Goal: Task Accomplishment & Management: Manage account settings

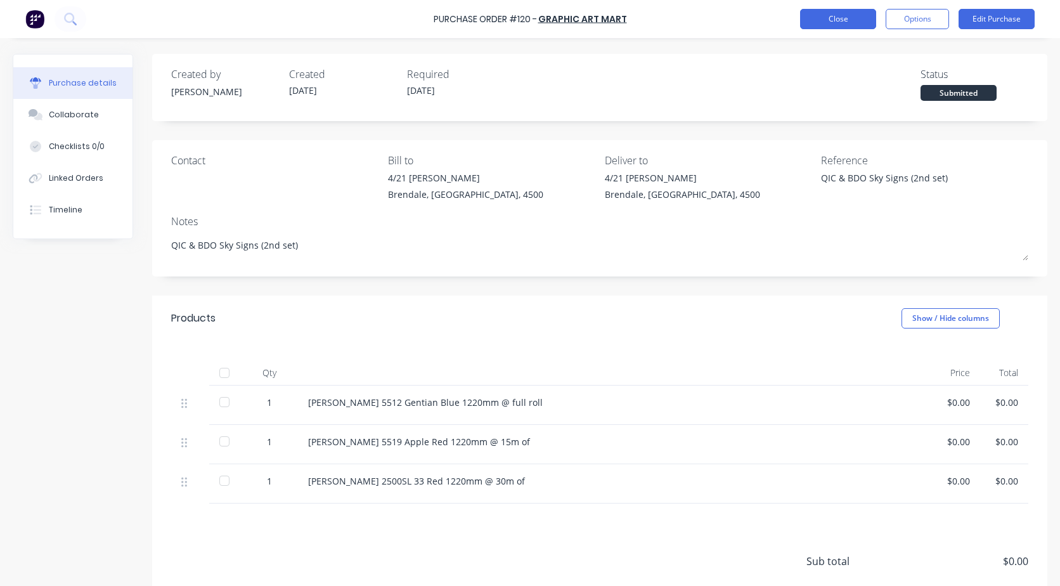
click at [854, 22] on button "Close" at bounding box center [838, 19] width 76 height 20
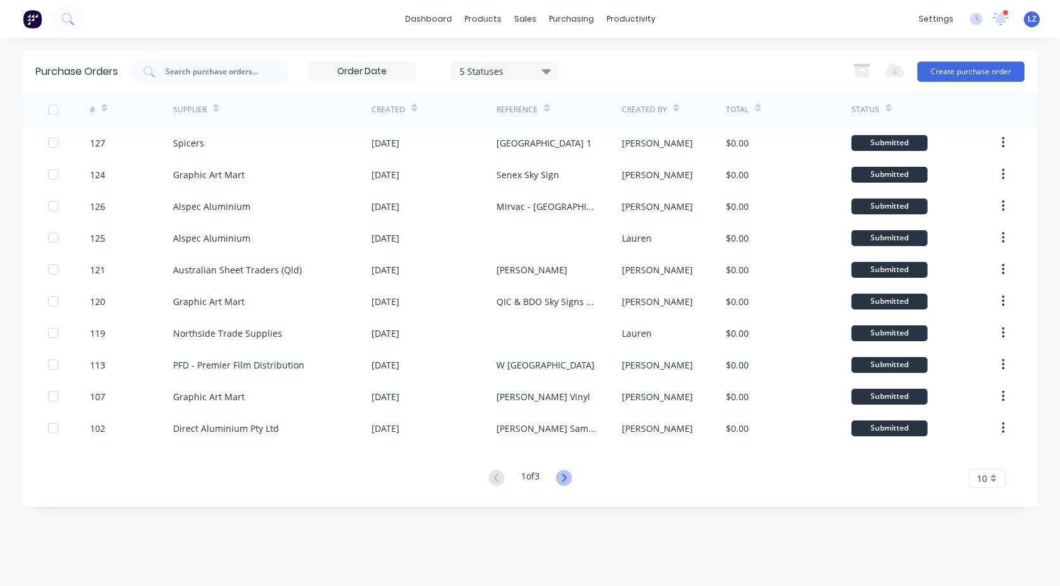
click at [566, 478] on icon at bounding box center [564, 478] width 16 height 16
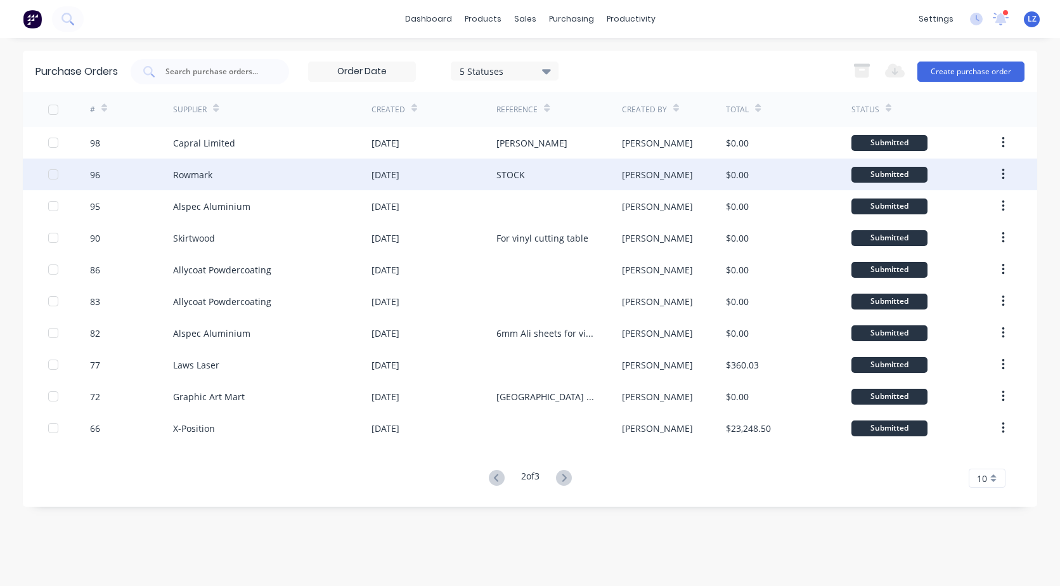
click at [1004, 174] on icon "button" at bounding box center [1003, 174] width 3 height 11
click at [831, 175] on div "$0.00" at bounding box center [788, 175] width 125 height 32
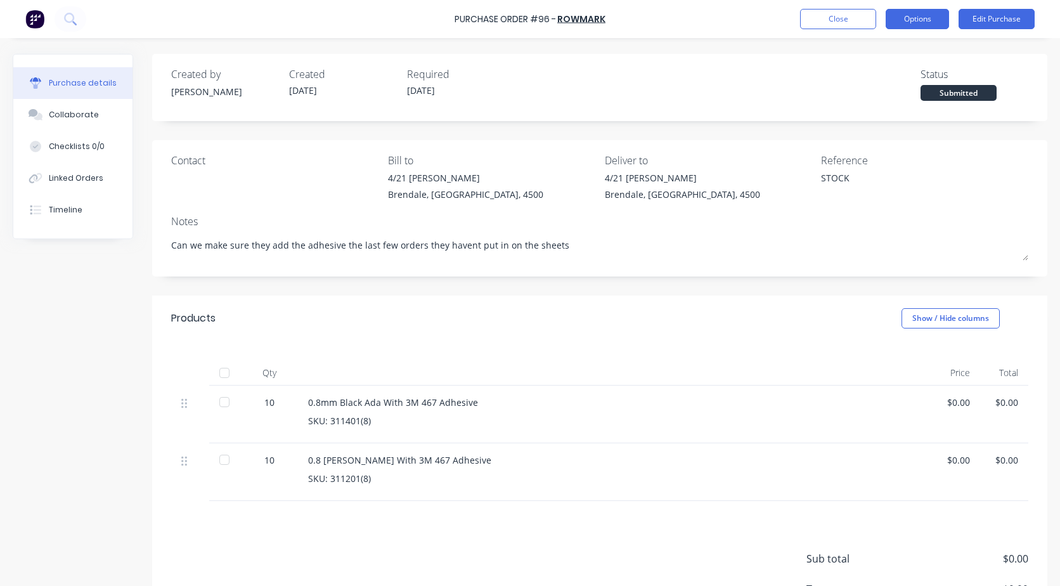
click at [920, 29] on button "Options" at bounding box center [917, 19] width 63 height 20
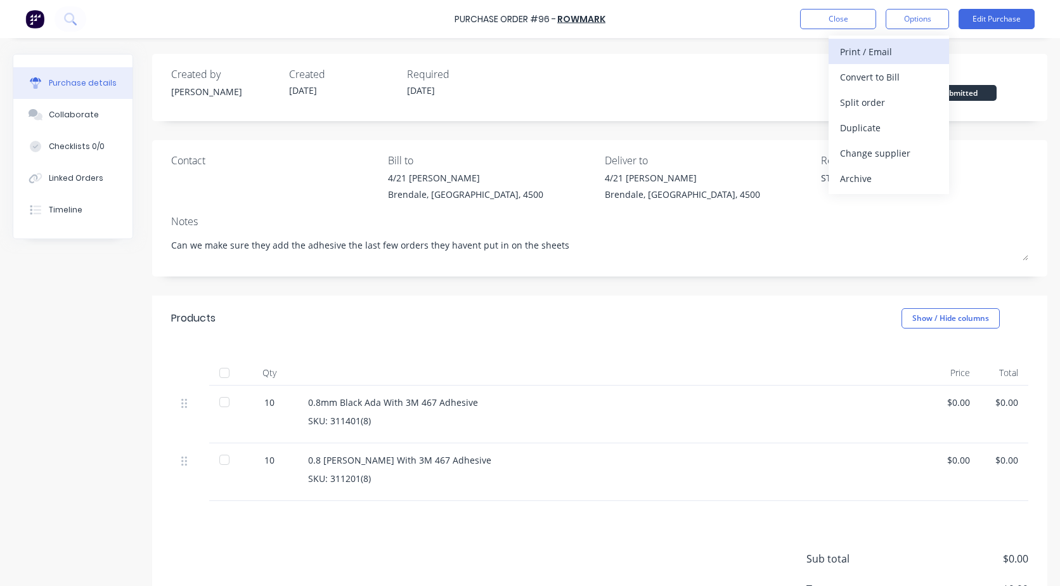
click at [873, 51] on div "Print / Email" at bounding box center [889, 51] width 98 height 18
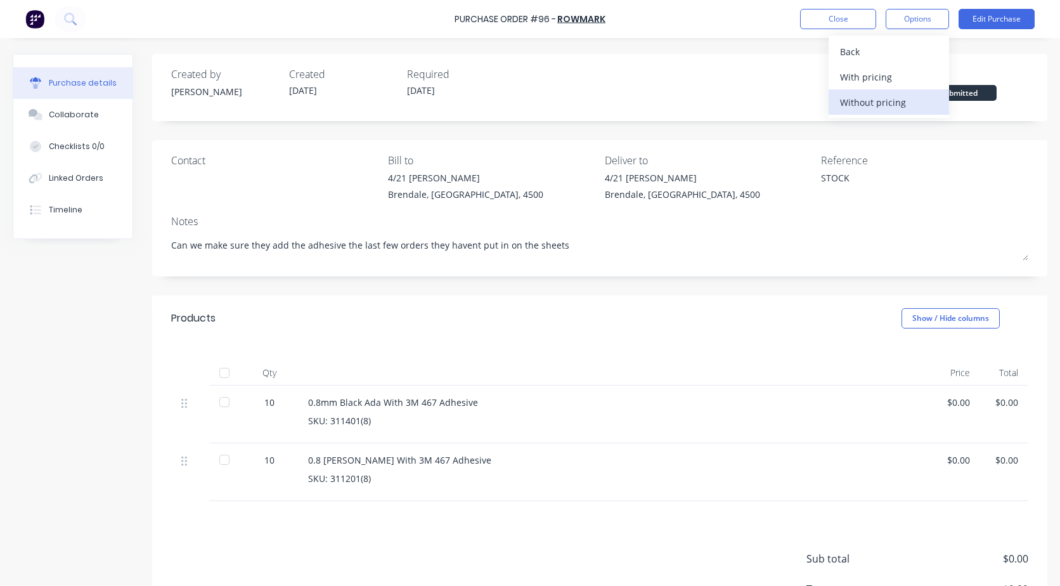
click at [872, 101] on div "Without pricing" at bounding box center [889, 102] width 98 height 18
type textarea "x"
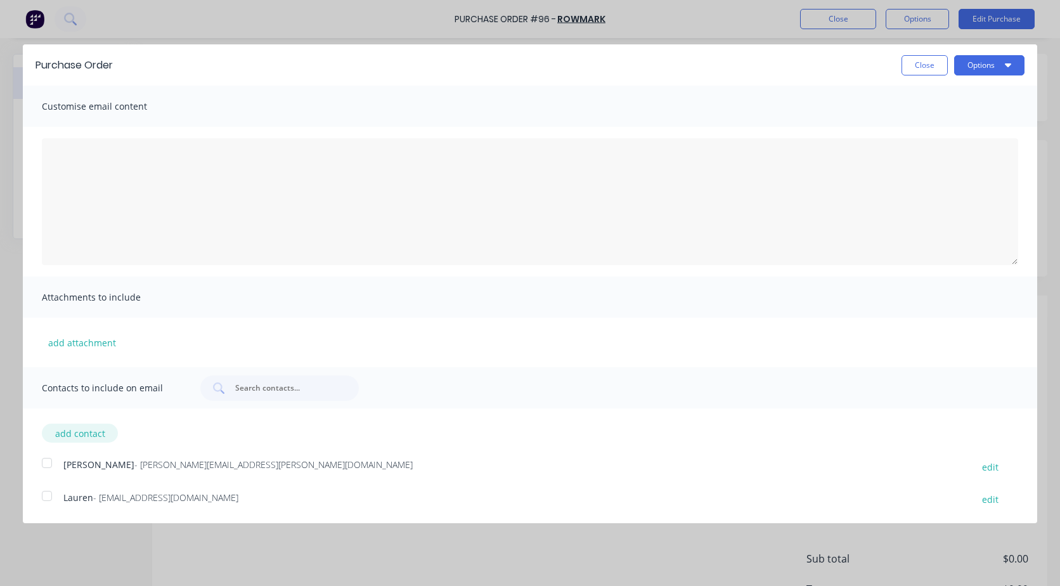
click at [72, 434] on button "add contact" at bounding box center [80, 433] width 76 height 19
select select "AU"
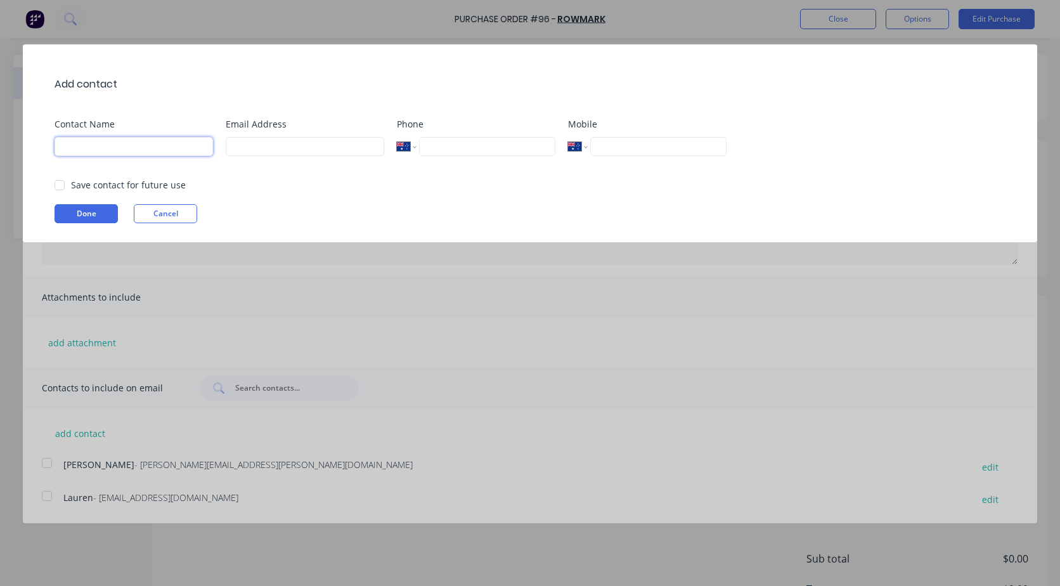
click at [133, 154] on input at bounding box center [134, 146] width 159 height 19
type input "[PERSON_NAME]"
click at [58, 181] on div at bounding box center [59, 184] width 25 height 25
type input "[EMAIL_ADDRESS][DOMAIN_NAME]"
click at [84, 211] on button "Done" at bounding box center [86, 213] width 63 height 19
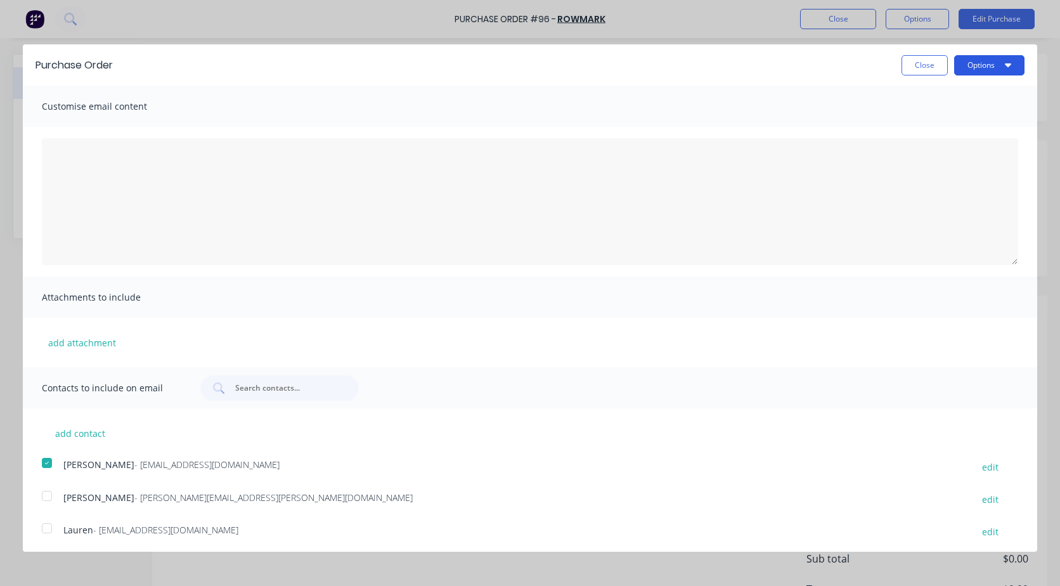
click at [971, 69] on button "Options" at bounding box center [989, 65] width 70 height 20
click at [924, 129] on div "Email" at bounding box center [965, 123] width 98 height 18
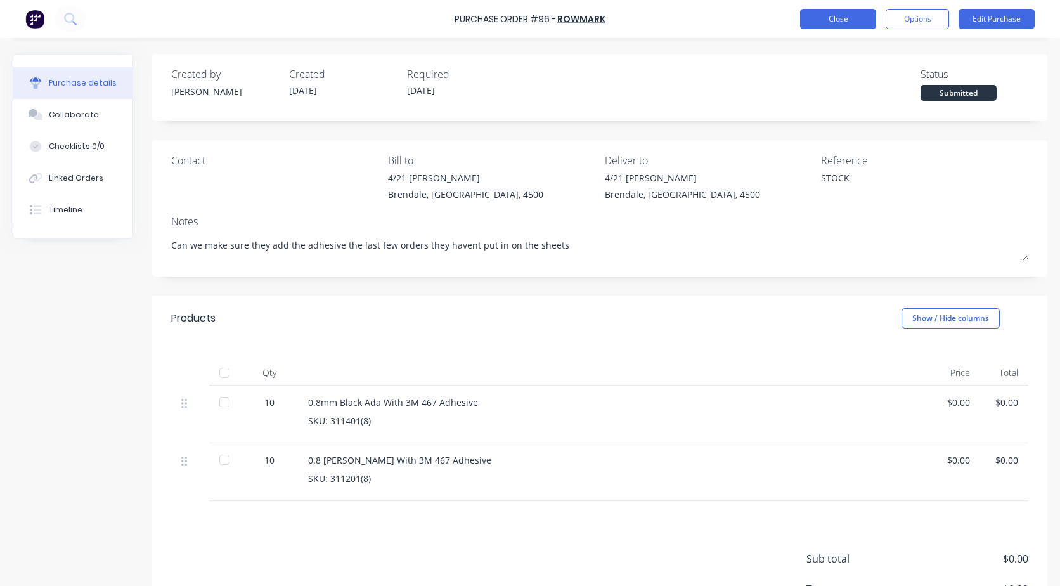
click at [831, 23] on button "Close" at bounding box center [838, 19] width 76 height 20
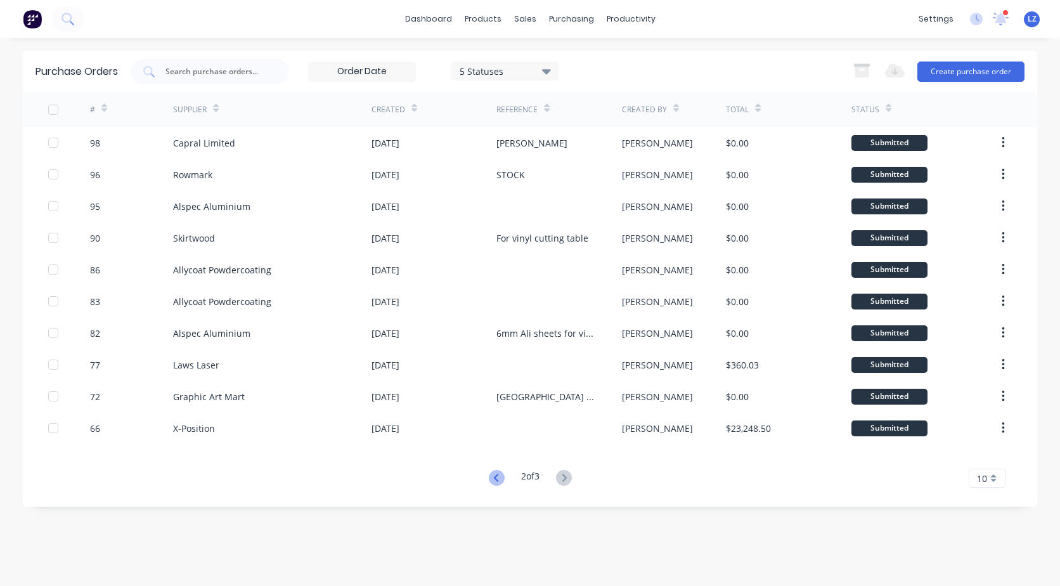
click at [493, 474] on icon at bounding box center [497, 478] width 16 height 16
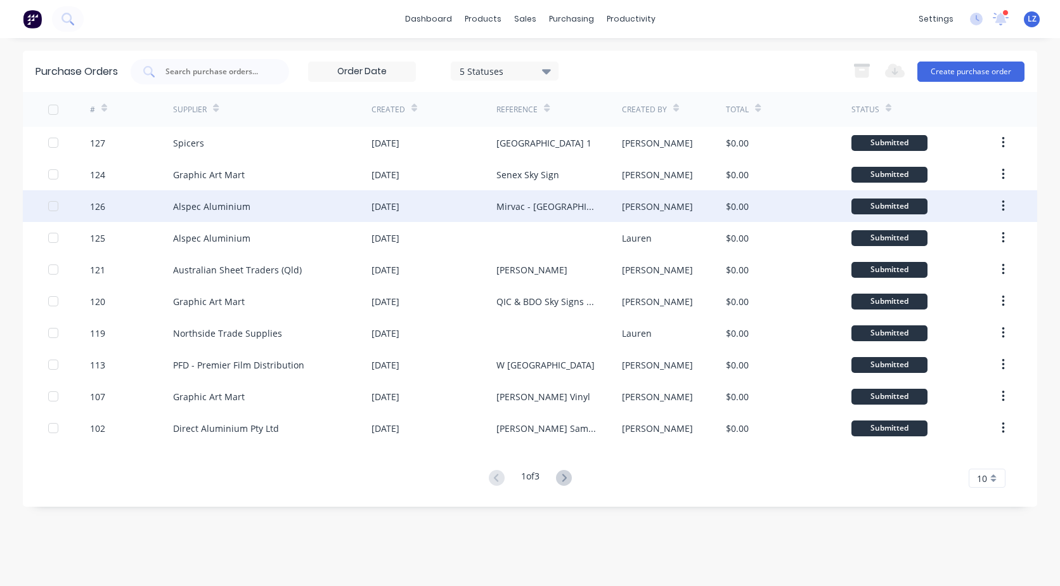
click at [551, 205] on div "Mirvac - [GEOGRAPHIC_DATA]" at bounding box center [547, 206] width 100 height 13
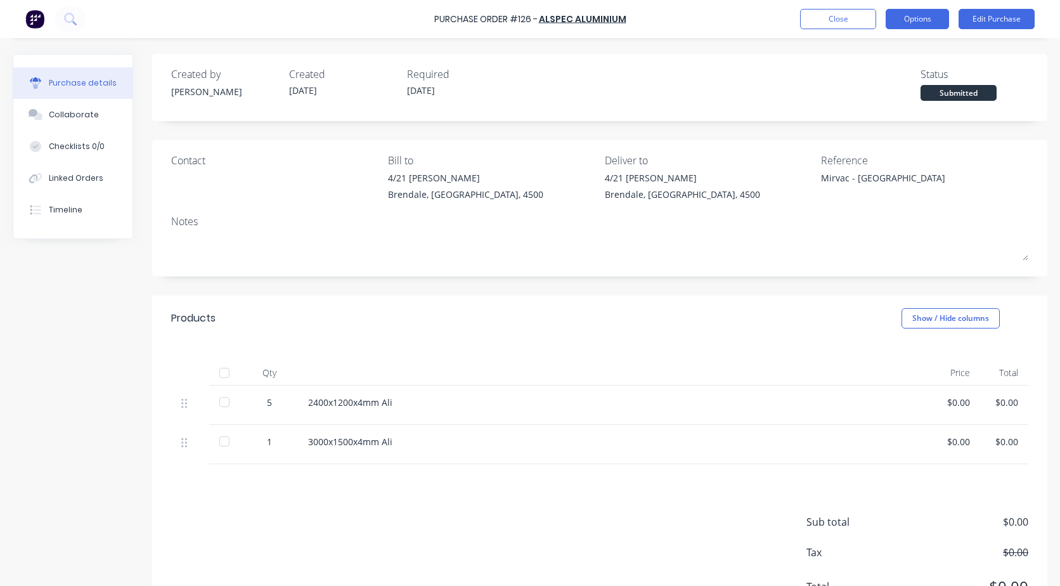
click at [906, 20] on button "Options" at bounding box center [917, 19] width 63 height 20
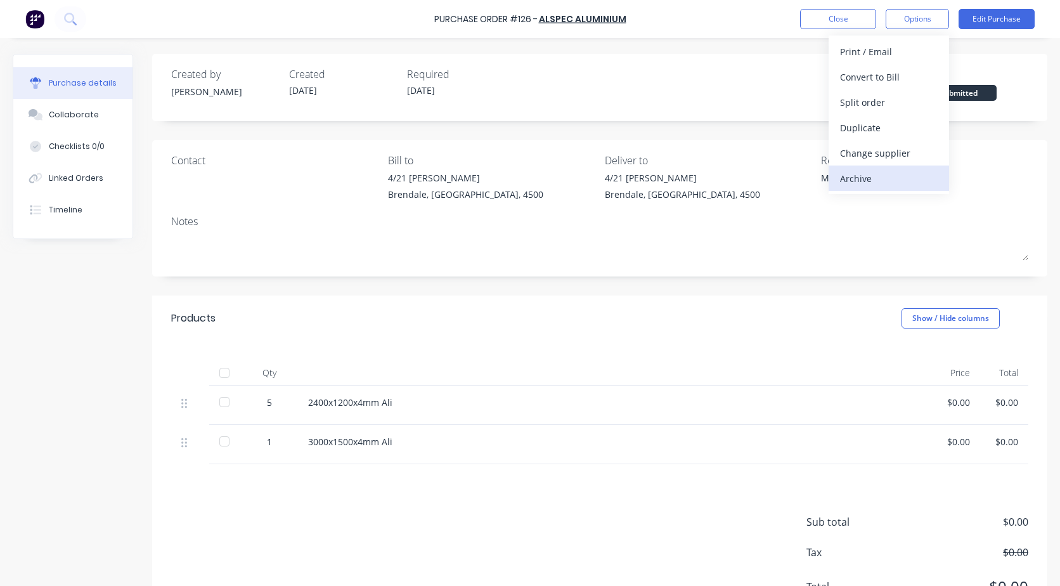
click at [858, 172] on div "Archive" at bounding box center [889, 178] width 98 height 18
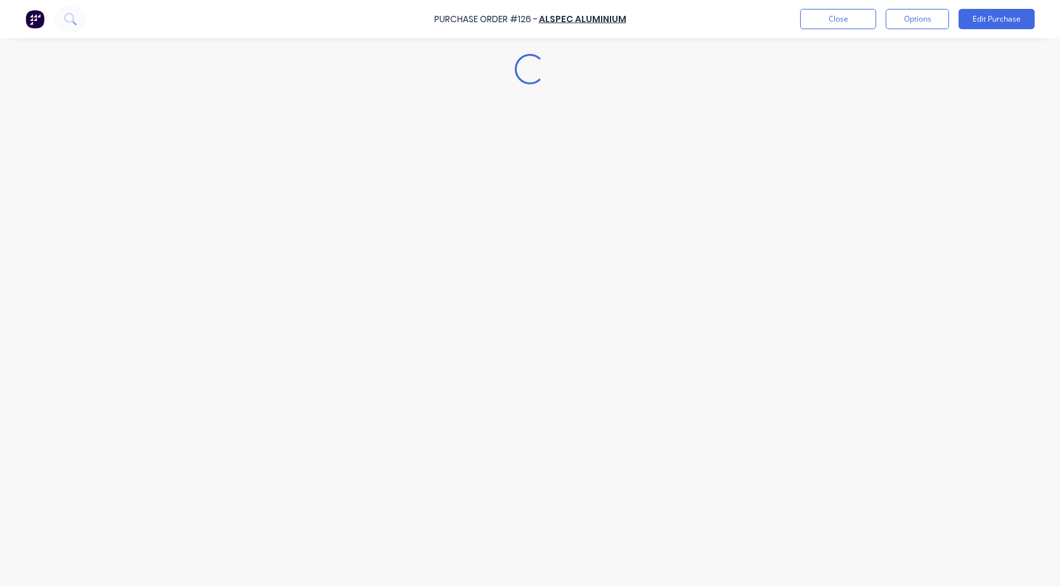
type textarea "x"
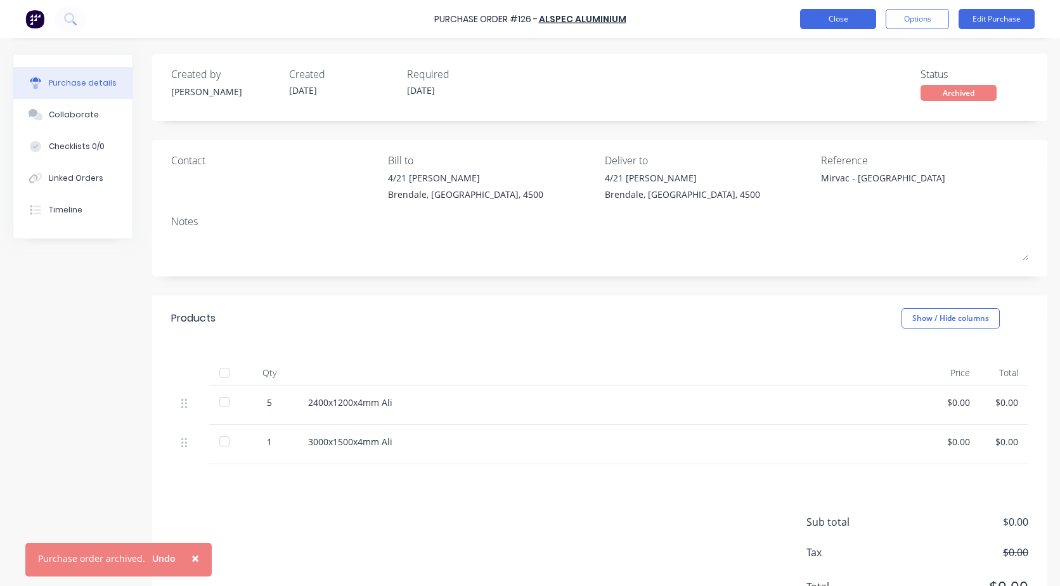
click at [831, 22] on button "Close" at bounding box center [838, 19] width 76 height 20
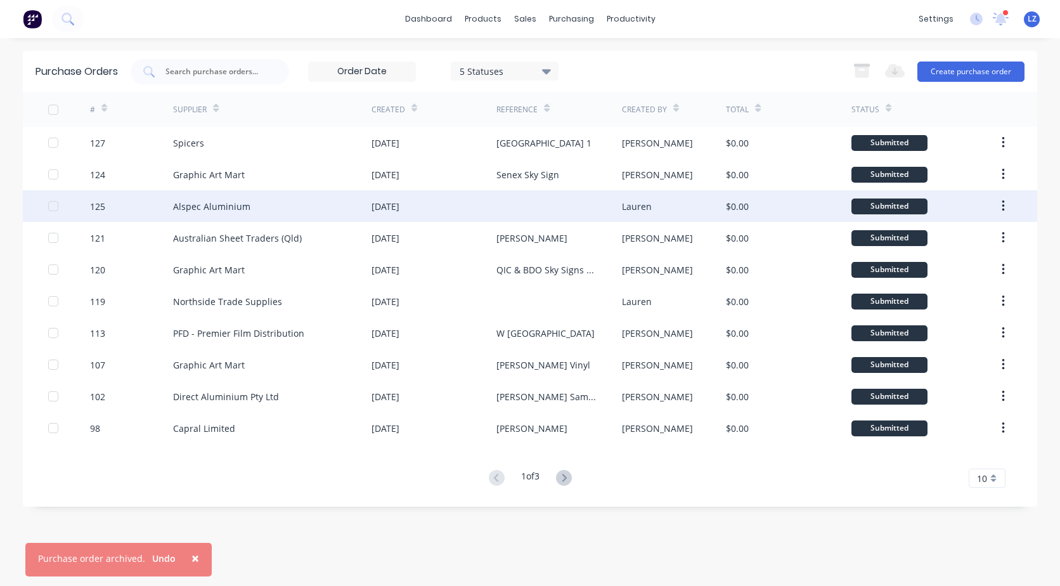
click at [535, 202] on div at bounding box center [559, 206] width 125 height 32
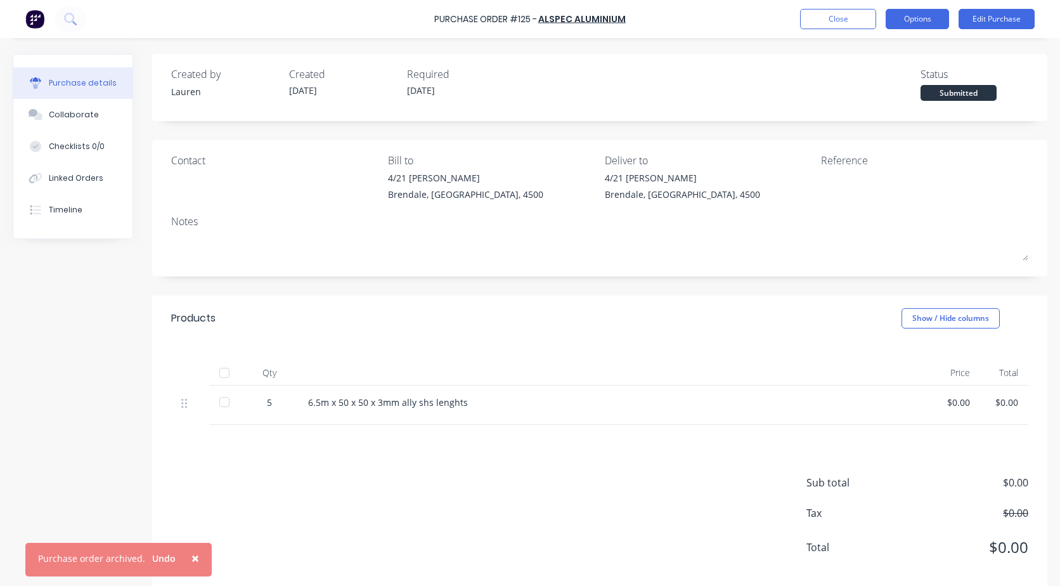
click at [899, 16] on button "Options" at bounding box center [917, 19] width 63 height 20
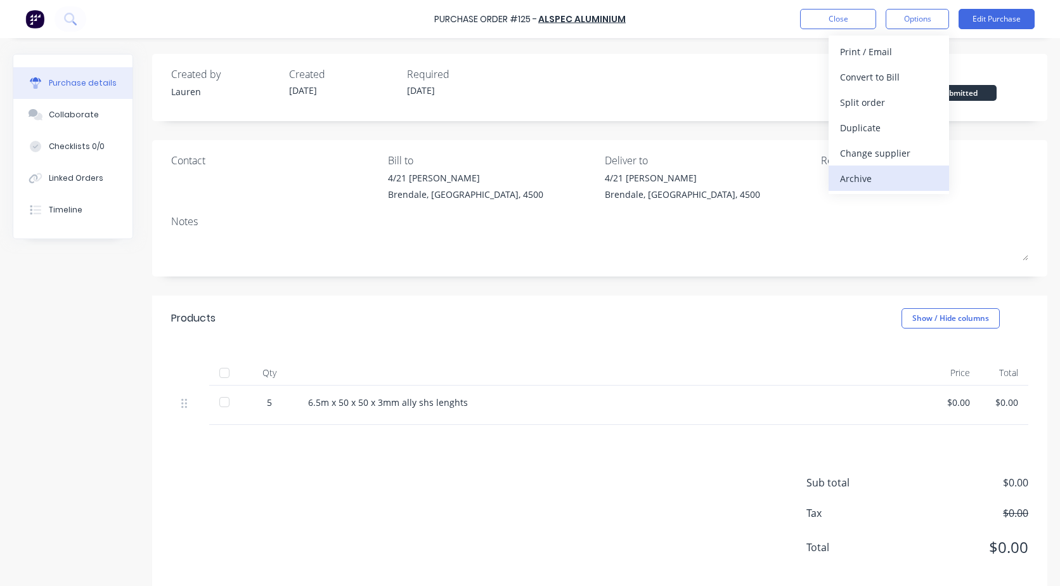
click at [854, 174] on div "Archive" at bounding box center [889, 178] width 98 height 18
